Goal: Information Seeking & Learning: Learn about a topic

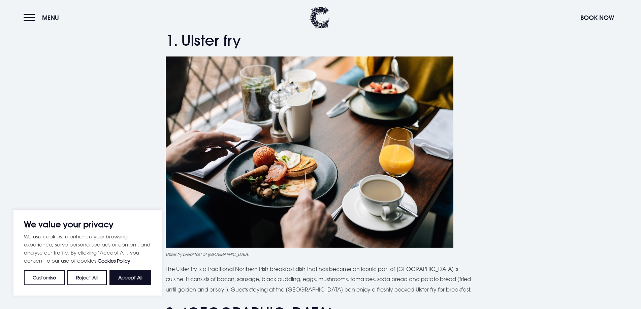
scroll to position [438, 0]
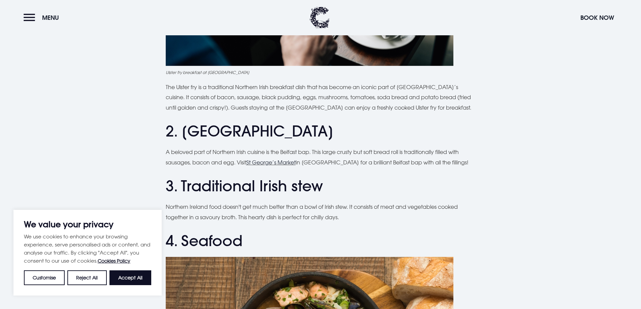
click at [314, 211] on p "Northern Ireland food doesn't get much better than a bowl of Irish stew. It con…" at bounding box center [321, 212] width 310 height 21
click at [136, 282] on button "Accept All" at bounding box center [130, 278] width 42 height 15
checkbox input "true"
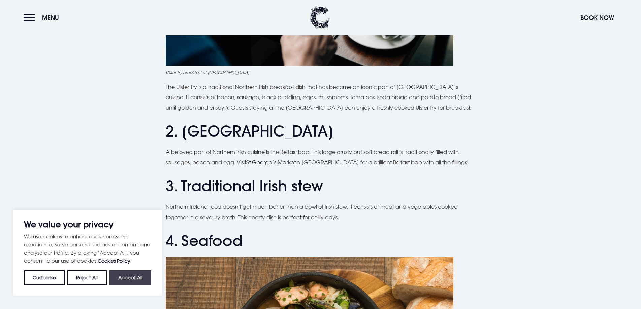
checkbox input "true"
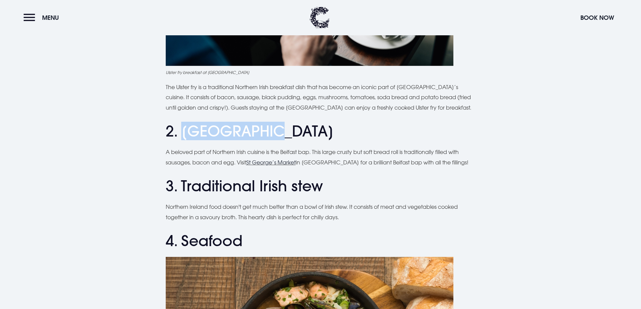
drag, startPoint x: 266, startPoint y: 134, endPoint x: 185, endPoint y: 131, distance: 80.9
click at [185, 131] on h2 "2. [GEOGRAPHIC_DATA]" at bounding box center [321, 132] width 310 height 18
copy h2 "Belfast bap"
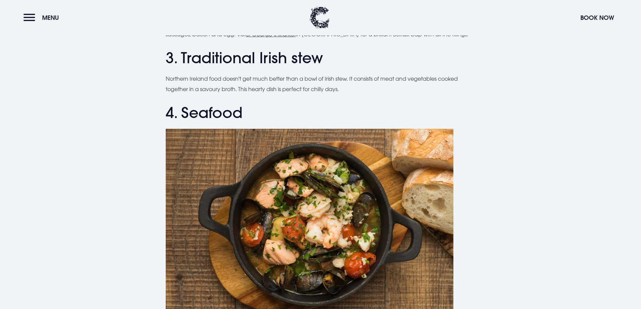
scroll to position [640, 0]
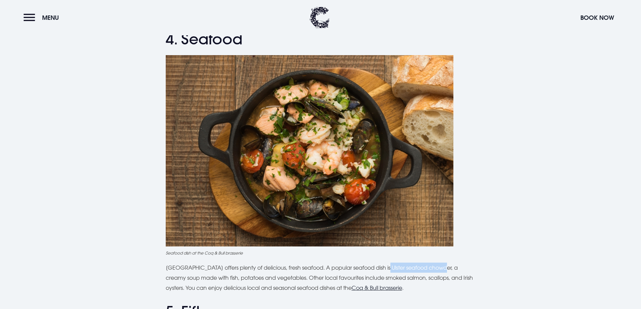
drag, startPoint x: 381, startPoint y: 267, endPoint x: 441, endPoint y: 271, distance: 60.4
click at [441, 271] on p "[GEOGRAPHIC_DATA] offers plenty of delicious, fresh seafood. A popular seafood …" at bounding box center [321, 278] width 310 height 31
click at [443, 269] on p "[GEOGRAPHIC_DATA] offers plenty of delicious, fresh seafood. A popular seafood …" at bounding box center [321, 278] width 310 height 31
drag, startPoint x: 441, startPoint y: 268, endPoint x: 409, endPoint y: 270, distance: 31.7
click at [408, 270] on p "[GEOGRAPHIC_DATA] offers plenty of delicious, fresh seafood. A popular seafood …" at bounding box center [321, 278] width 310 height 31
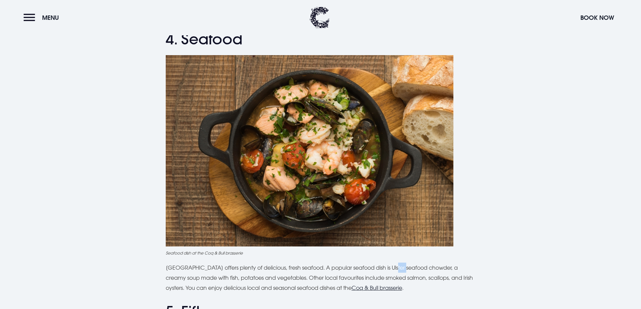
drag, startPoint x: 391, startPoint y: 266, endPoint x: 399, endPoint y: 266, distance: 8.4
click at [399, 267] on p "[GEOGRAPHIC_DATA] offers plenty of delicious, fresh seafood. A popular seafood …" at bounding box center [321, 278] width 310 height 31
drag, startPoint x: 379, startPoint y: 266, endPoint x: 441, endPoint y: 268, distance: 62.3
click at [441, 268] on p "[GEOGRAPHIC_DATA] offers plenty of delicious, fresh seafood. A popular seafood …" at bounding box center [321, 278] width 310 height 31
copy p "Ulster seafood chowder"
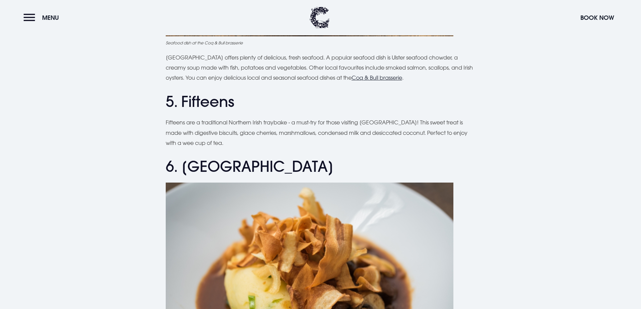
scroll to position [909, 0]
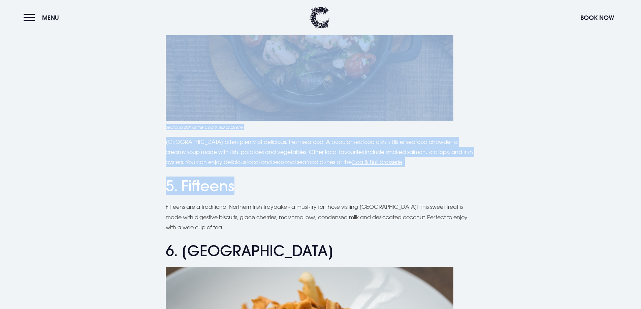
drag, startPoint x: 235, startPoint y: 39, endPoint x: 231, endPoint y: 174, distance: 134.8
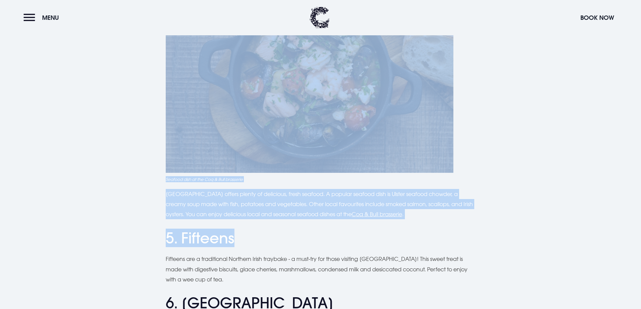
click at [257, 239] on h2 "5. Fifteens" at bounding box center [321, 239] width 310 height 18
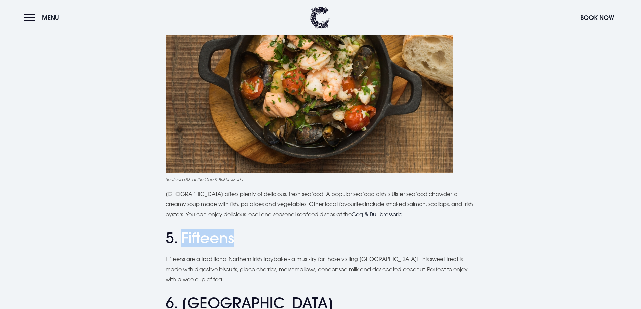
drag, startPoint x: 236, startPoint y: 238, endPoint x: 181, endPoint y: 239, distance: 54.9
click at [181, 239] on h2 "5. Fifteens" at bounding box center [321, 239] width 310 height 18
copy h2 "Fifteens"
